Goal: Transaction & Acquisition: Download file/media

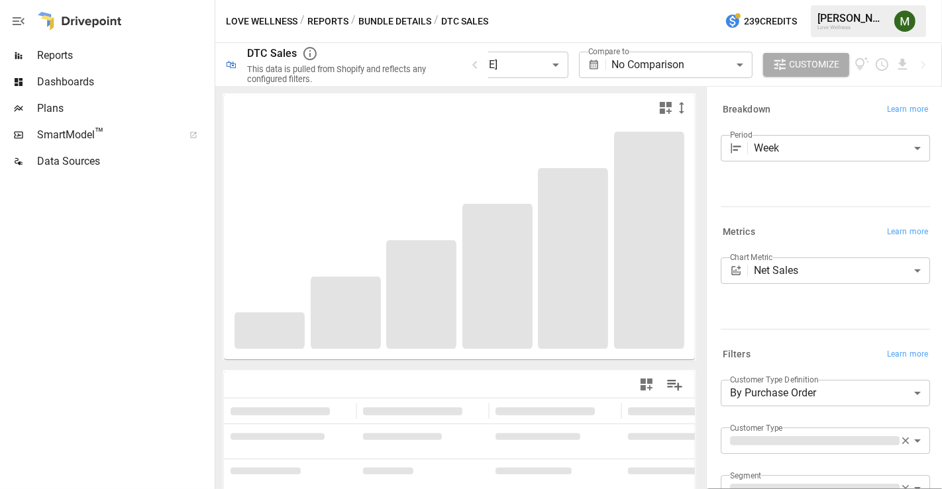
click at [543, 0] on body "**********" at bounding box center [471, 0] width 942 height 0
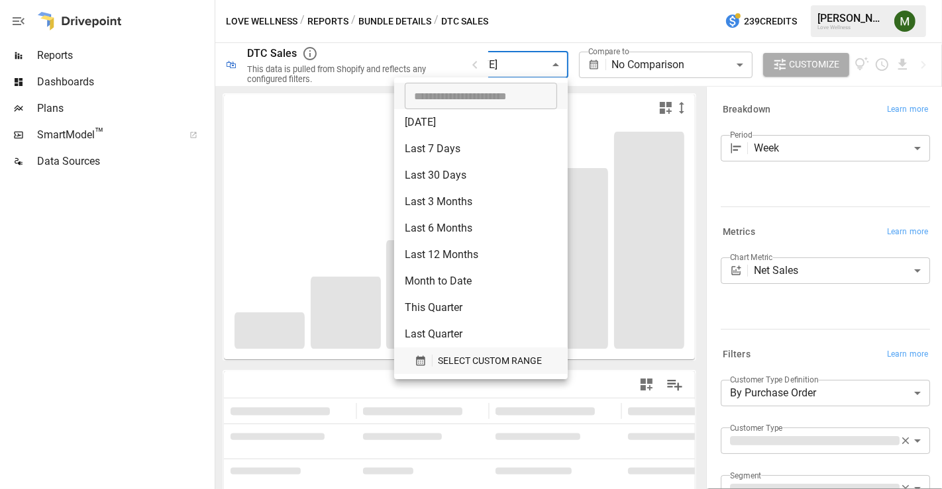
click at [416, 362] on icon "button" at bounding box center [421, 361] width 12 height 12
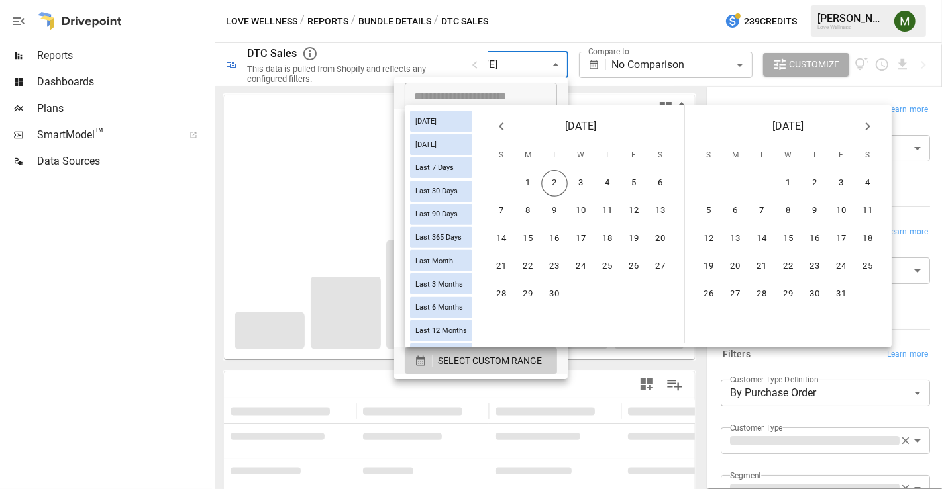
click at [509, 121] on icon "Previous month" at bounding box center [501, 127] width 16 height 16
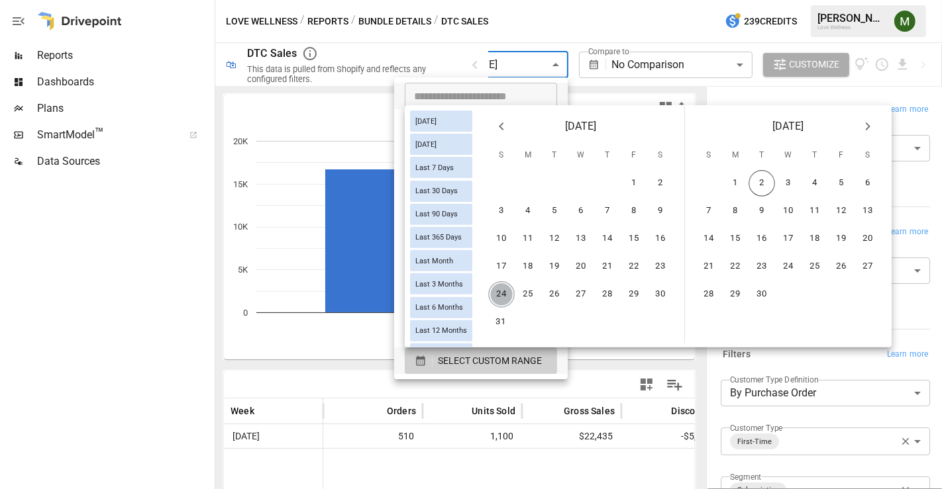
click at [511, 283] on button "24" at bounding box center [501, 294] width 26 height 26
click at [662, 288] on button "30" at bounding box center [660, 294] width 26 height 26
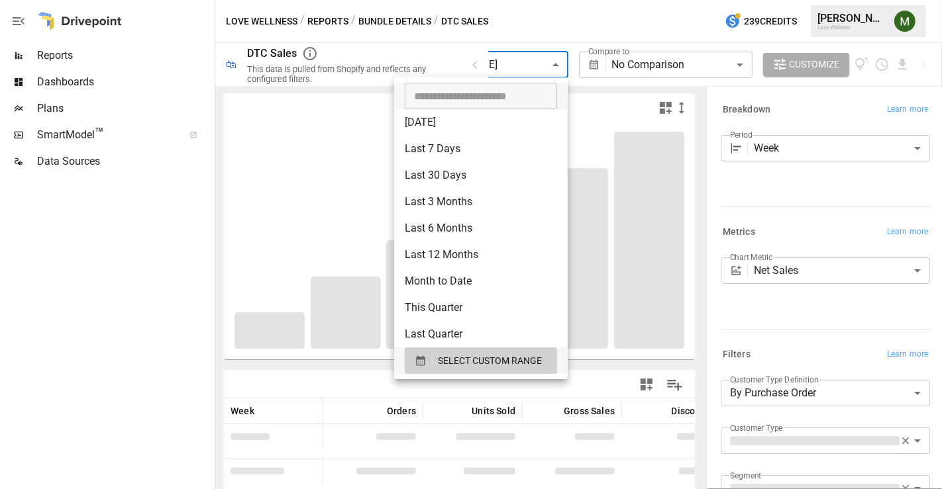
click at [624, 103] on div at bounding box center [471, 244] width 942 height 489
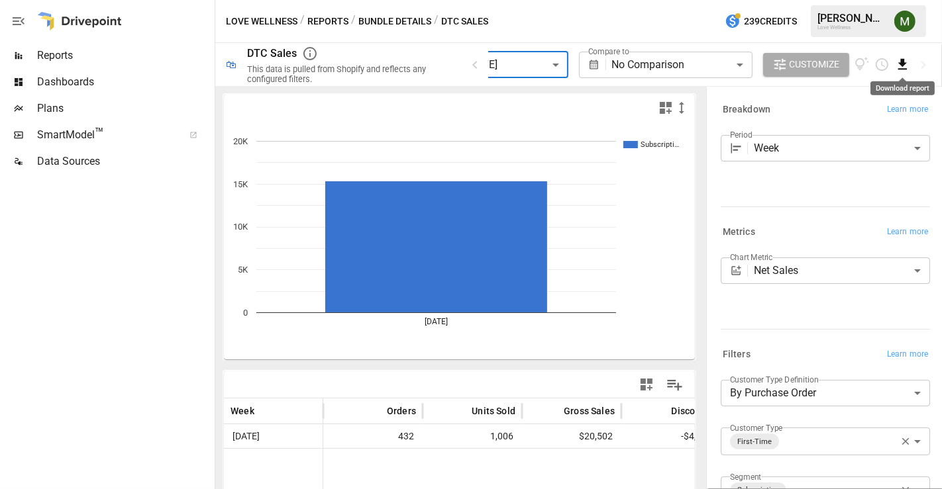
click at [901, 66] on icon "Download report" at bounding box center [902, 64] width 15 height 15
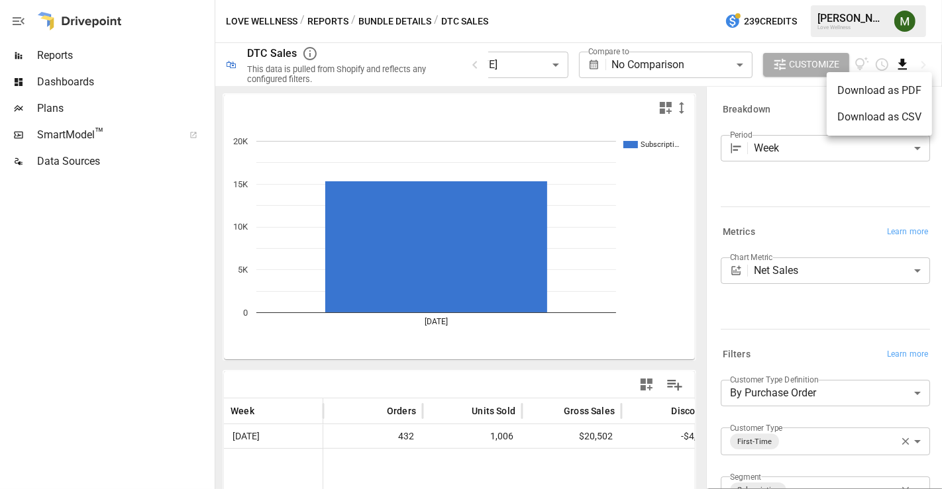
click at [856, 114] on li "Download as CSV" at bounding box center [879, 117] width 105 height 26
